Goal: Task Accomplishment & Management: Use online tool/utility

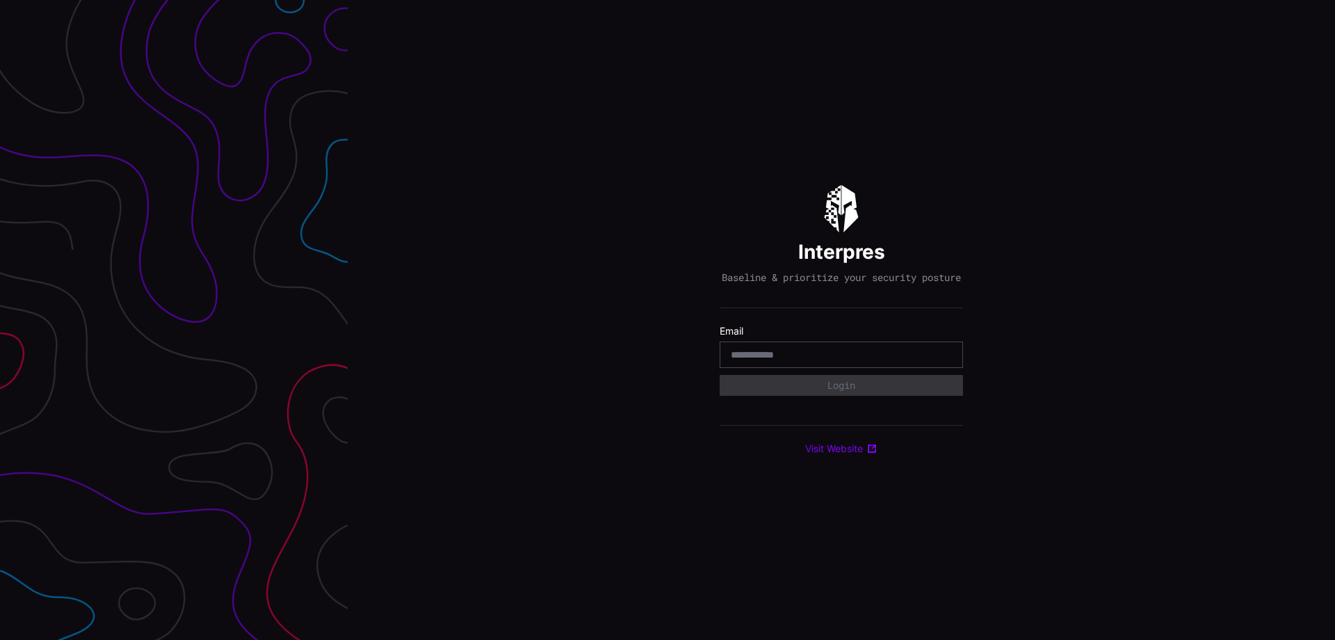
click at [777, 355] on input "email" at bounding box center [841, 354] width 221 height 13
type input "**********"
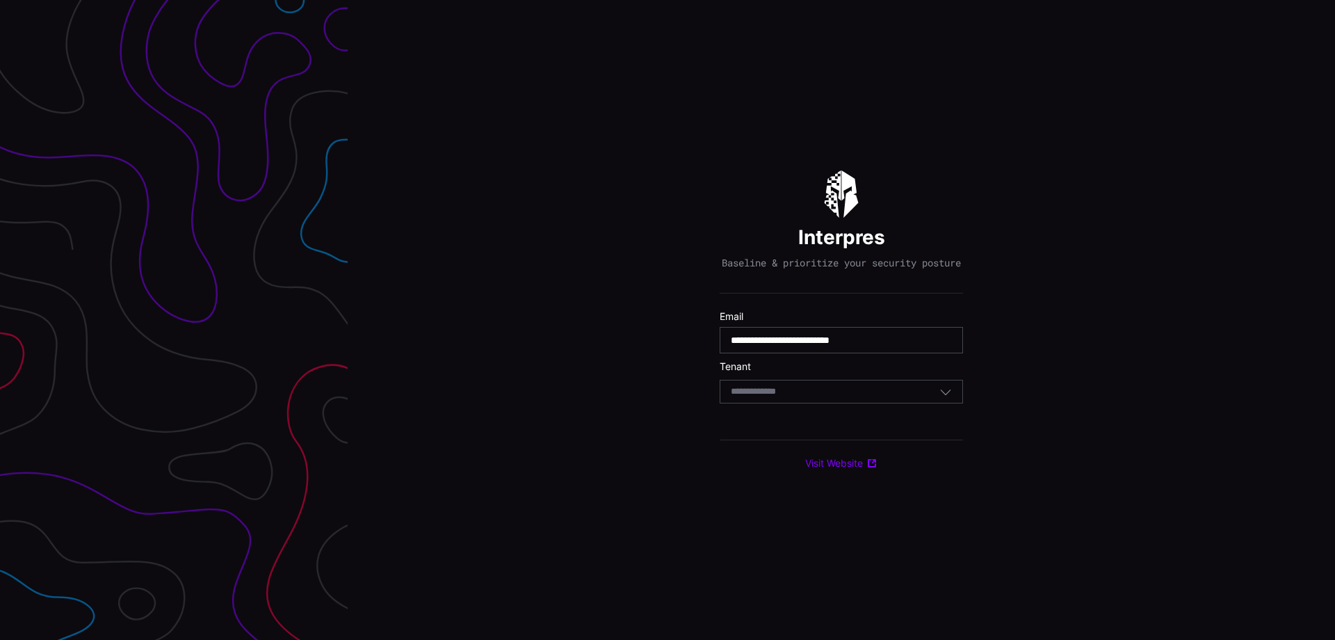
click at [852, 389] on div "Select Tenant" at bounding box center [841, 392] width 243 height 24
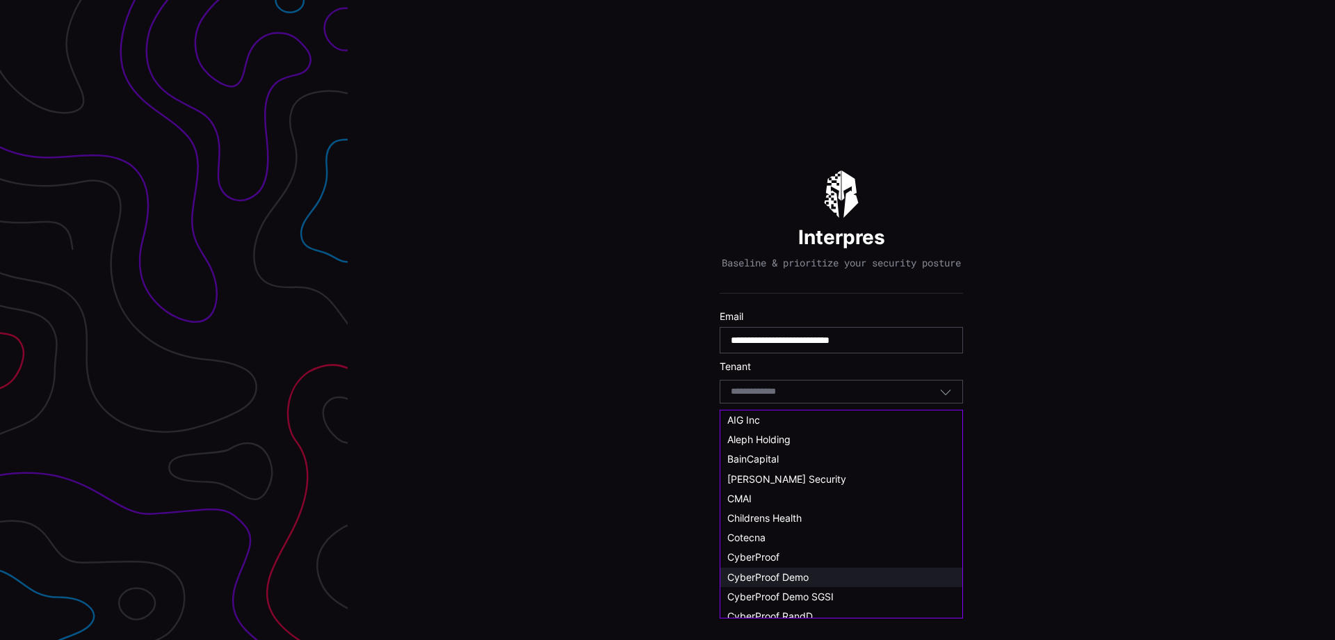
click at [803, 571] on span "CyberProof Demo" at bounding box center [767, 577] width 81 height 12
